Goal: Information Seeking & Learning: Find specific fact

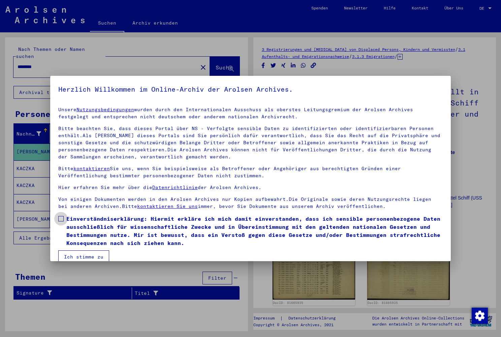
click at [60, 216] on span at bounding box center [60, 218] width 5 height 5
click at [87, 257] on button "Ich stimme zu" at bounding box center [83, 256] width 51 height 13
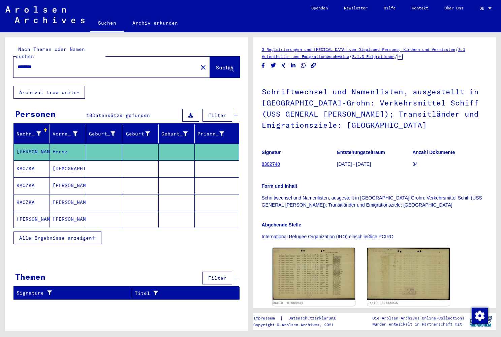
click at [79, 51] on mat-label "Nach Themen oder Namen suchen" at bounding box center [50, 52] width 69 height 13
click at [61, 63] on input "********" at bounding box center [106, 66] width 176 height 7
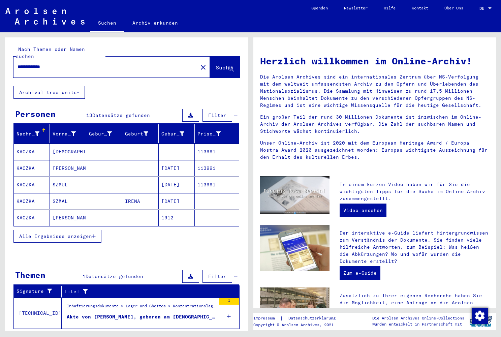
click at [57, 233] on span "Alle Ergebnisse anzeigen" at bounding box center [55, 236] width 73 height 6
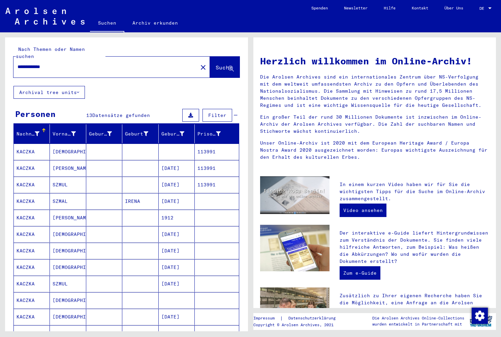
click at [62, 292] on mat-cell "[DEMOGRAPHIC_DATA]" at bounding box center [68, 300] width 36 height 16
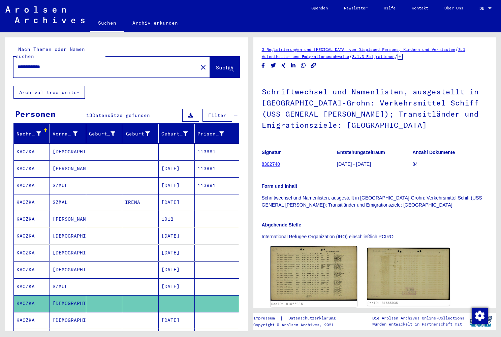
click at [304, 260] on img at bounding box center [313, 273] width 87 height 55
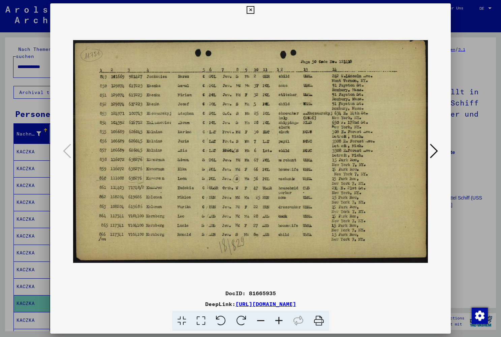
click at [432, 149] on icon at bounding box center [434, 151] width 8 height 16
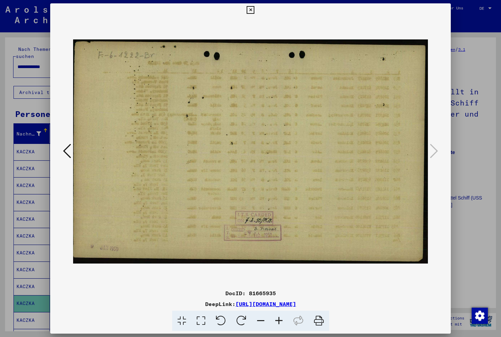
click at [254, 6] on icon at bounding box center [251, 10] width 8 height 8
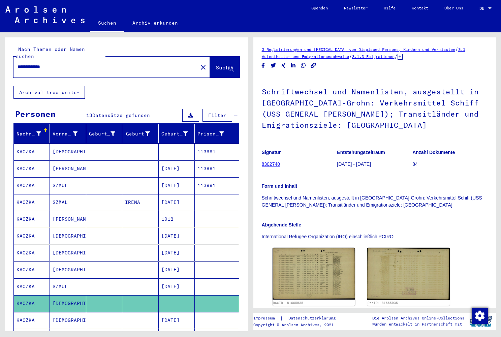
click at [73, 261] on mat-cell "[DEMOGRAPHIC_DATA]" at bounding box center [68, 269] width 36 height 17
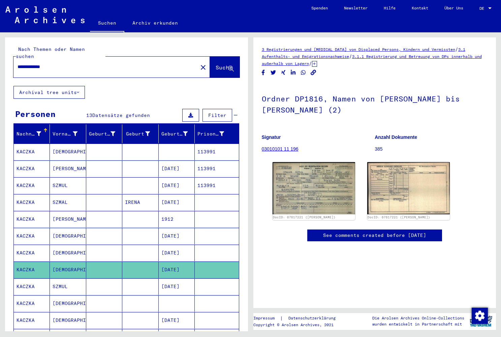
click at [75, 245] on mat-cell "[DEMOGRAPHIC_DATA]" at bounding box center [68, 253] width 36 height 17
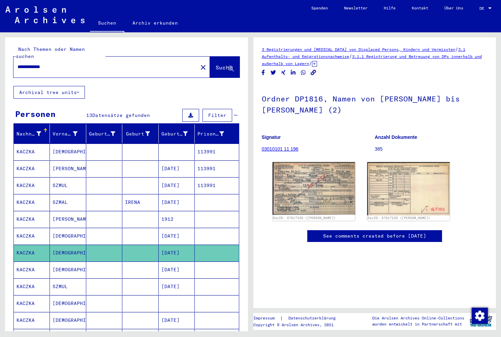
click at [79, 229] on mat-cell "[DEMOGRAPHIC_DATA]" at bounding box center [68, 236] width 36 height 17
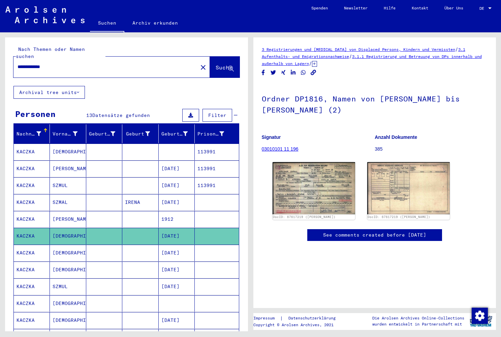
click at [78, 162] on mat-cell "[PERSON_NAME]" at bounding box center [68, 168] width 36 height 17
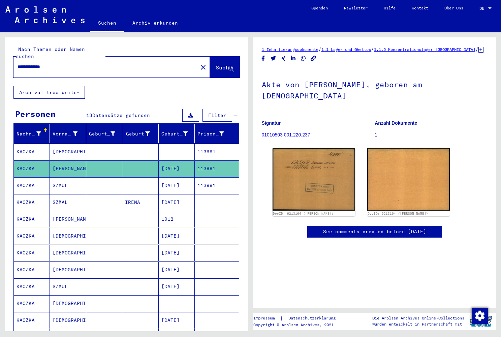
click at [71, 146] on mat-cell "[DEMOGRAPHIC_DATA]" at bounding box center [68, 152] width 36 height 17
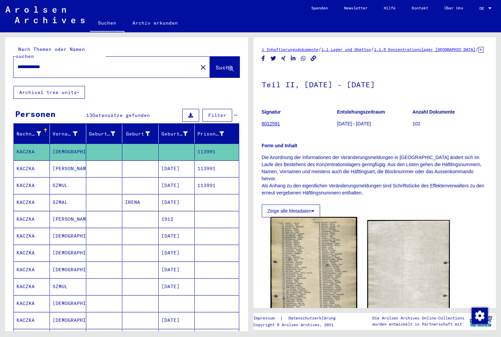
click at [295, 258] on img at bounding box center [313, 279] width 87 height 125
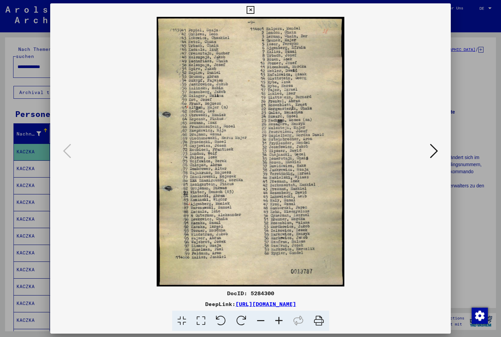
click at [434, 152] on icon at bounding box center [434, 151] width 8 height 16
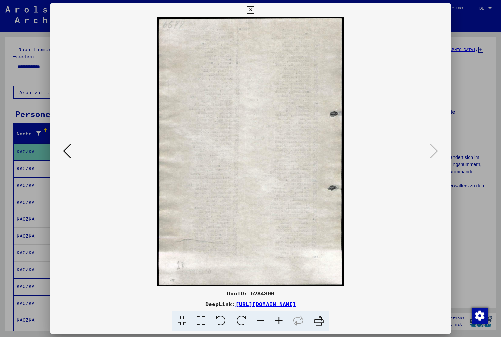
click at [66, 148] on icon at bounding box center [67, 151] width 8 height 16
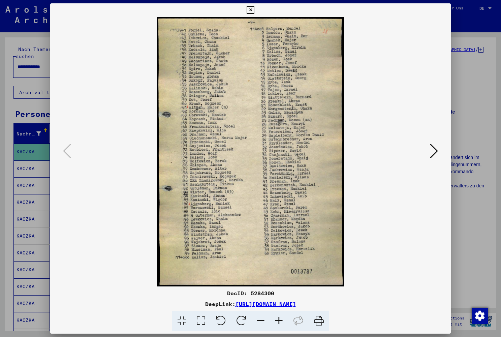
click at [254, 11] on icon at bounding box center [251, 10] width 8 height 8
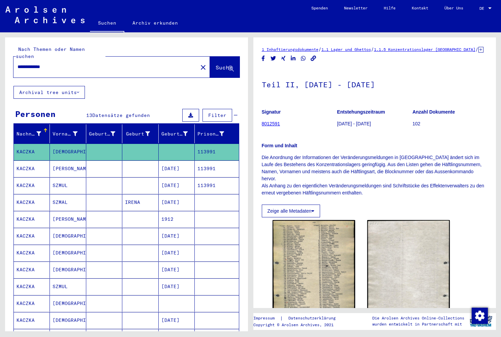
click at [113, 63] on input "**********" at bounding box center [106, 66] width 176 height 7
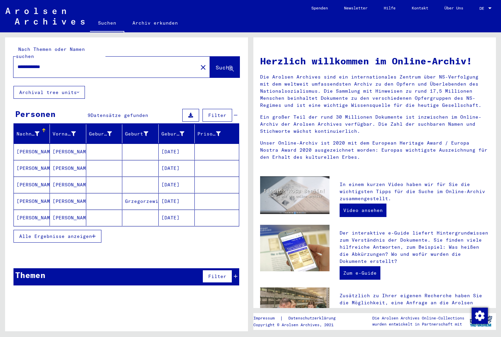
click at [51, 233] on span "Alle Ergebnisse anzeigen" at bounding box center [55, 236] width 73 height 6
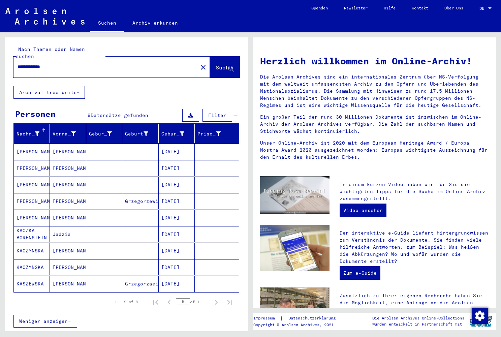
click at [67, 228] on mat-cell "Jadzia" at bounding box center [68, 234] width 36 height 16
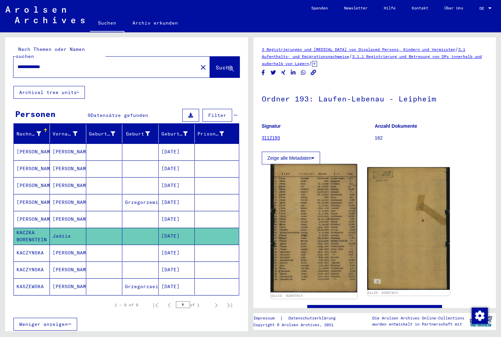
click at [312, 205] on img at bounding box center [313, 228] width 87 height 129
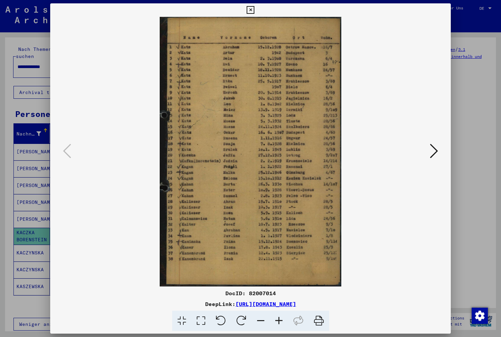
click at [254, 10] on icon at bounding box center [251, 10] width 8 height 8
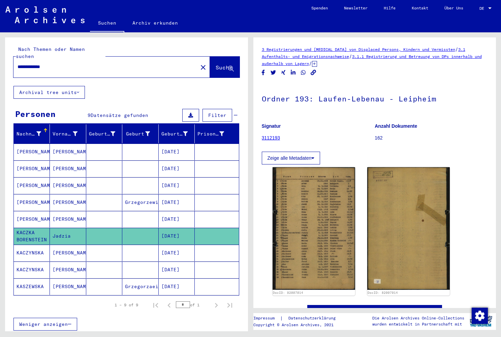
click at [59, 144] on mat-cell "[PERSON_NAME]" at bounding box center [68, 152] width 36 height 17
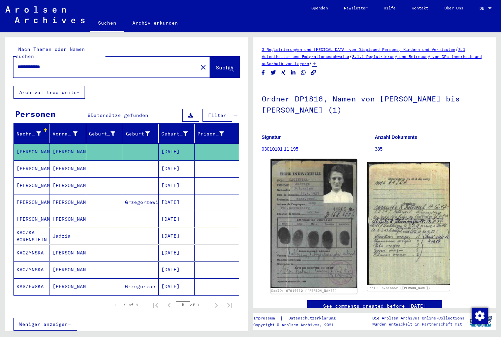
click at [310, 205] on img at bounding box center [313, 223] width 87 height 129
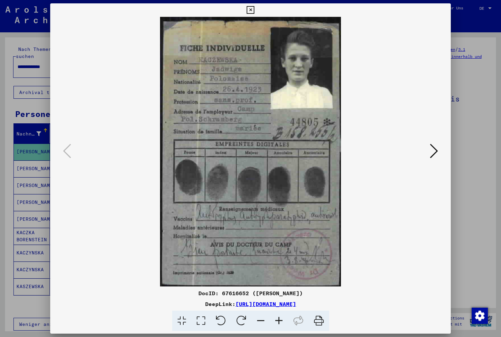
click at [433, 150] on icon at bounding box center [434, 151] width 8 height 16
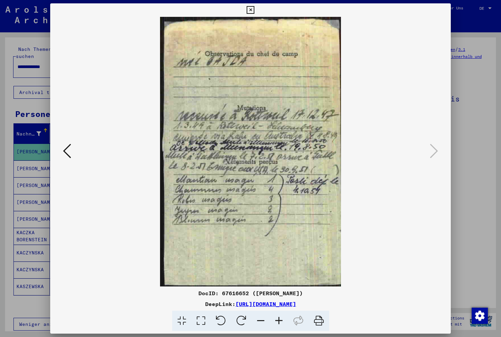
click at [254, 10] on icon at bounding box center [251, 10] width 8 height 8
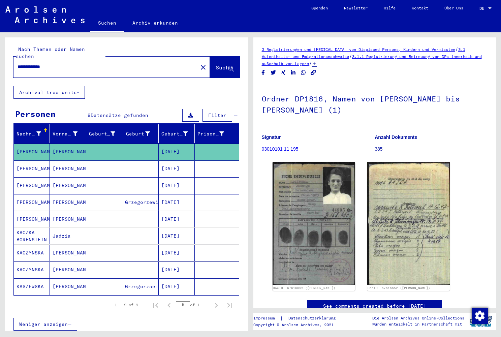
click at [67, 59] on div "**********" at bounding box center [103, 66] width 180 height 15
click at [66, 63] on input "**********" at bounding box center [106, 66] width 176 height 7
type input "**********"
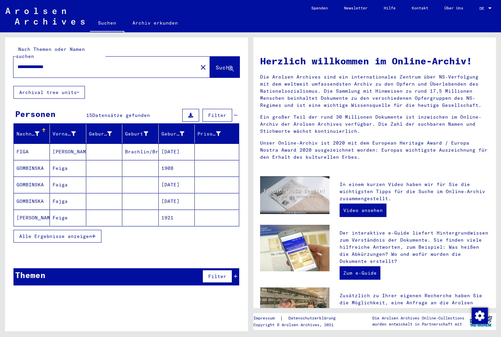
click at [63, 233] on span "Alle Ergebnisse anzeigen" at bounding box center [55, 236] width 73 height 6
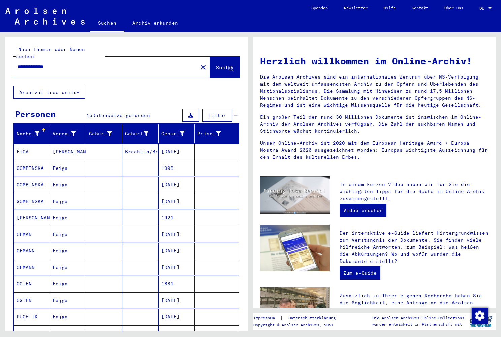
click at [71, 144] on mat-cell "[PERSON_NAME]" at bounding box center [68, 152] width 36 height 16
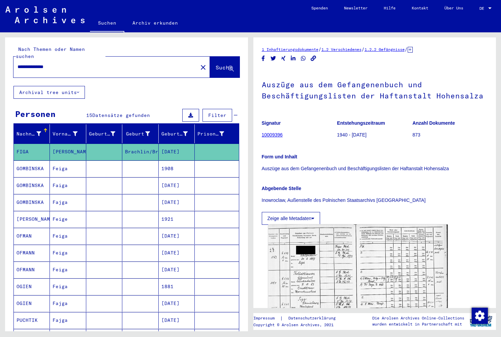
click at [336, 254] on img at bounding box center [357, 285] width 179 height 122
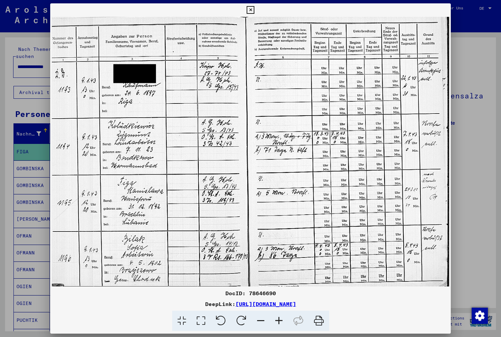
click at [254, 10] on icon at bounding box center [251, 10] width 8 height 8
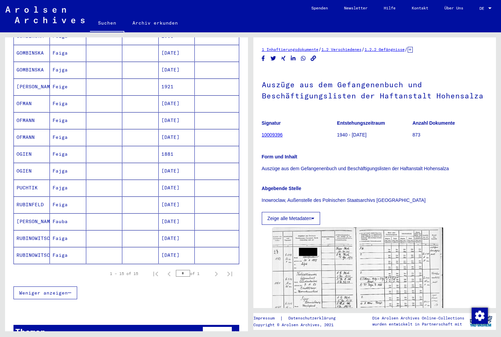
scroll to position [132, 0]
